Goal: Go to known website: Access a specific website the user already knows

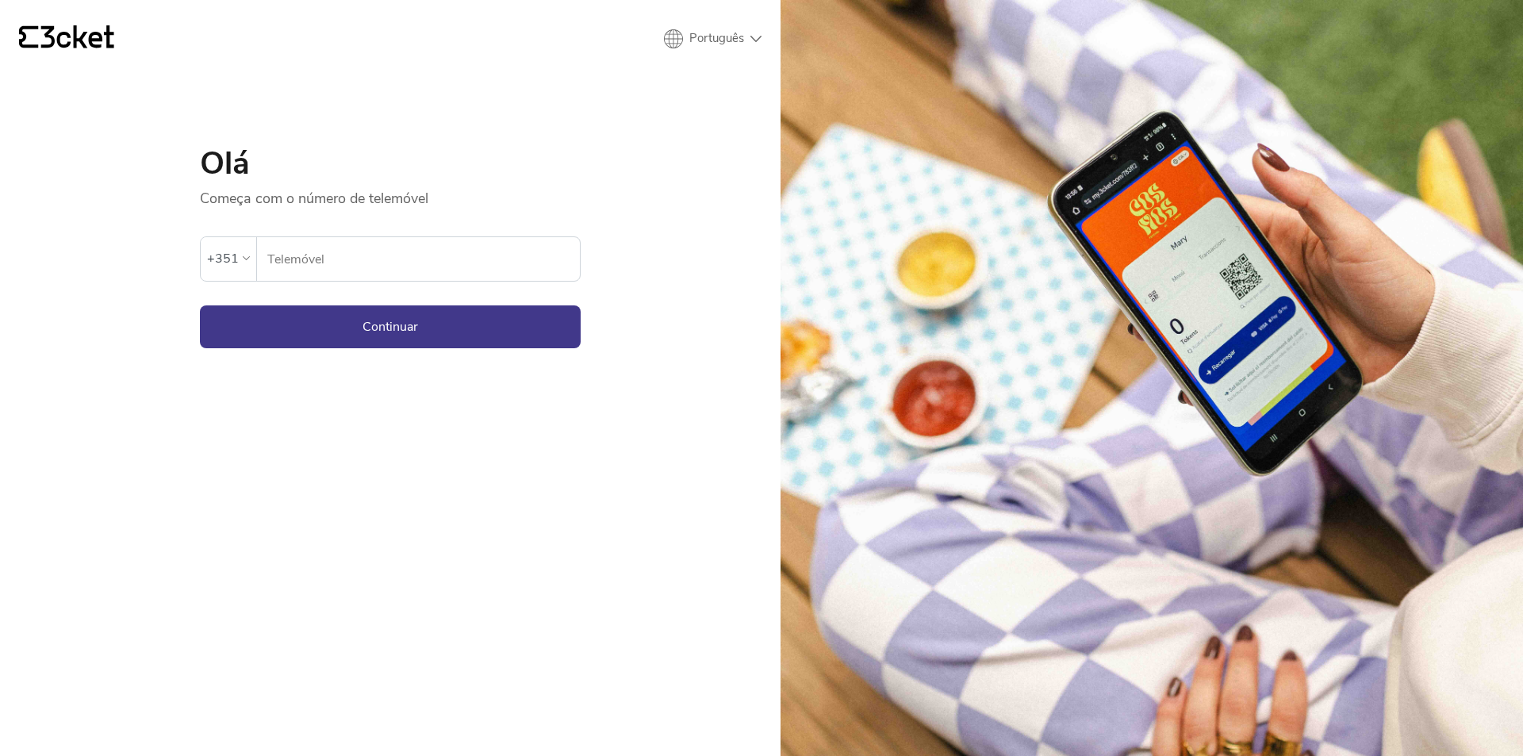
click at [318, 273] on input "Telemóvel" at bounding box center [422, 259] width 313 height 44
type input "937620008"
click at [356, 338] on button "Continuar" at bounding box center [390, 326] width 381 height 43
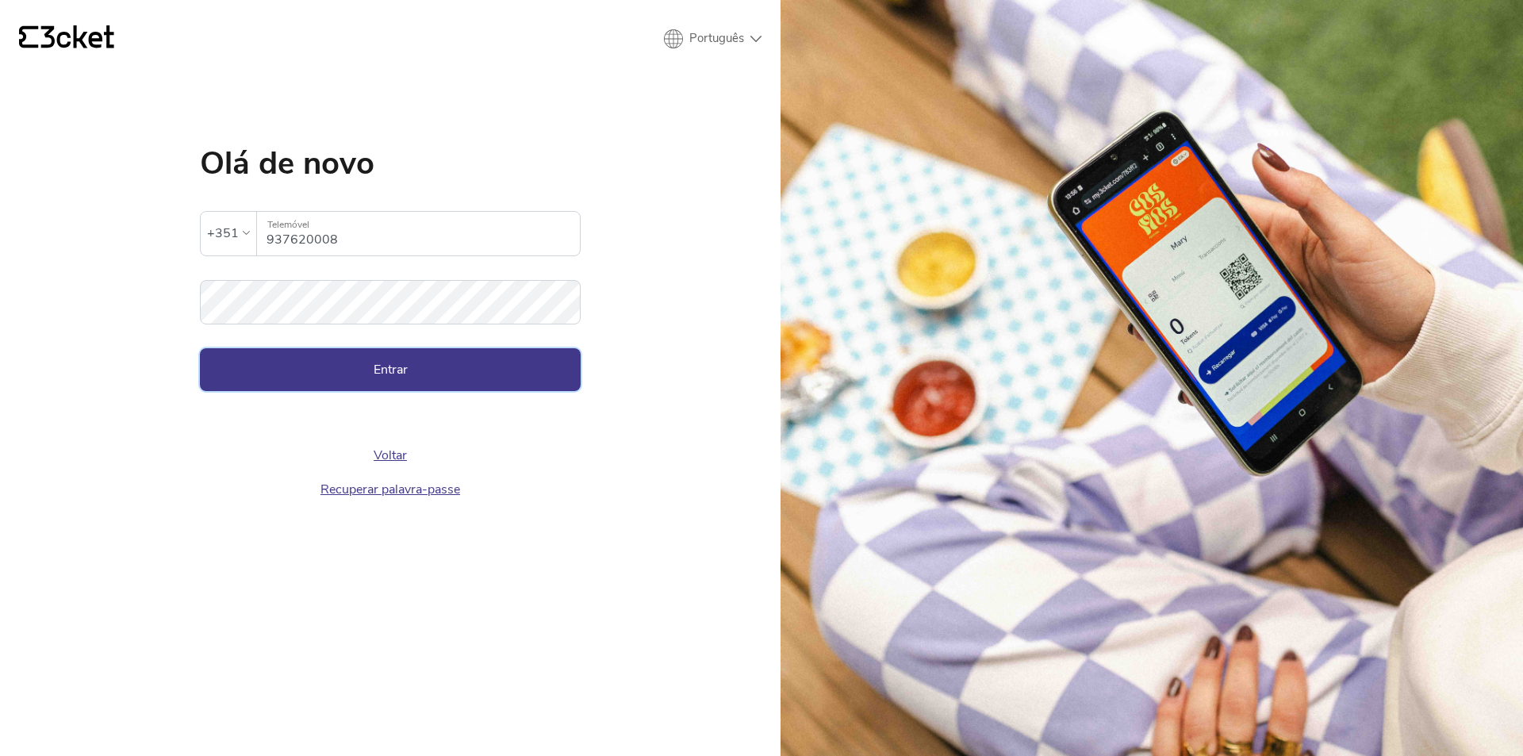
click at [377, 358] on button "Entrar" at bounding box center [390, 369] width 381 height 43
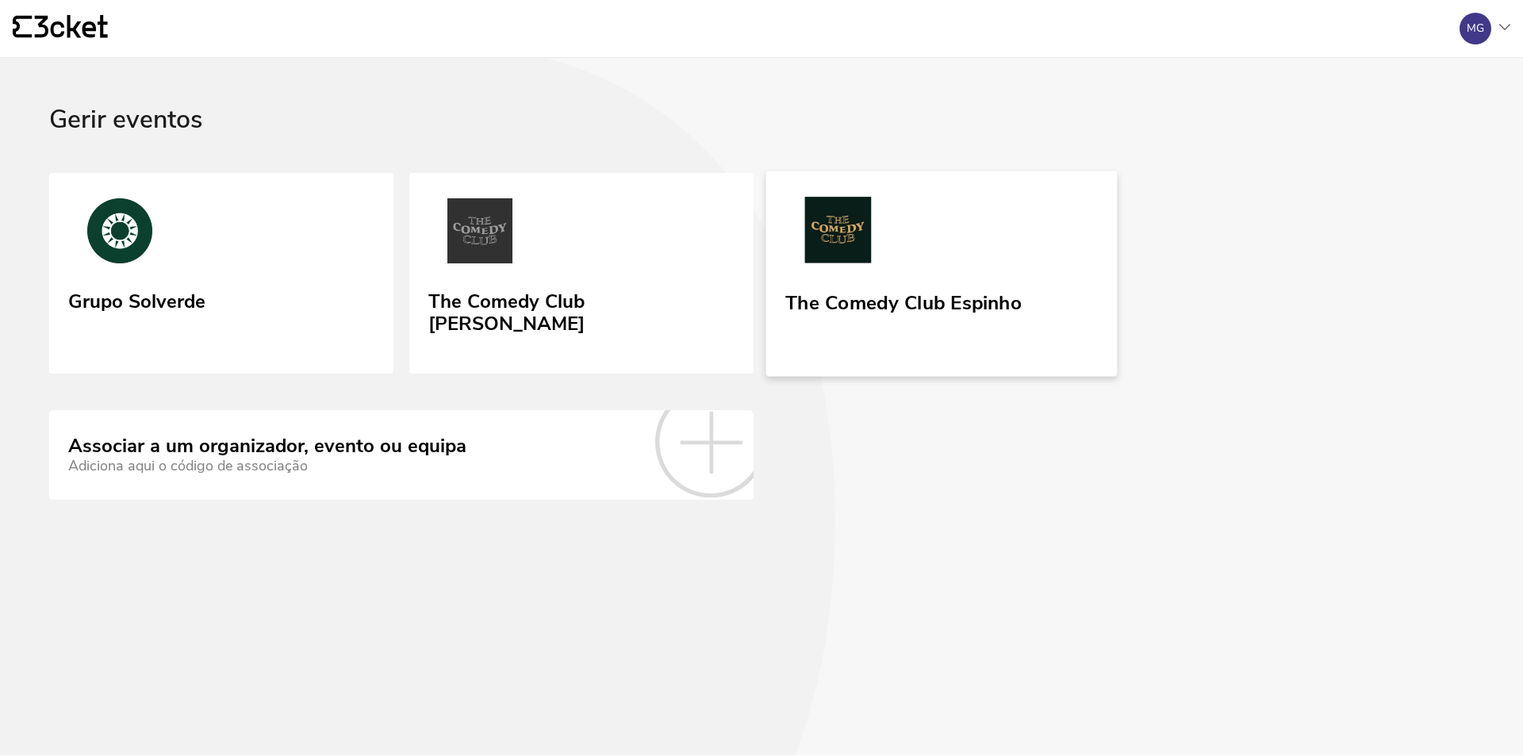
click at [880, 286] on div "The Comedy Club Espinho" at bounding box center [903, 300] width 236 height 29
